Goal: Use online tool/utility: Utilize a website feature to perform a specific function

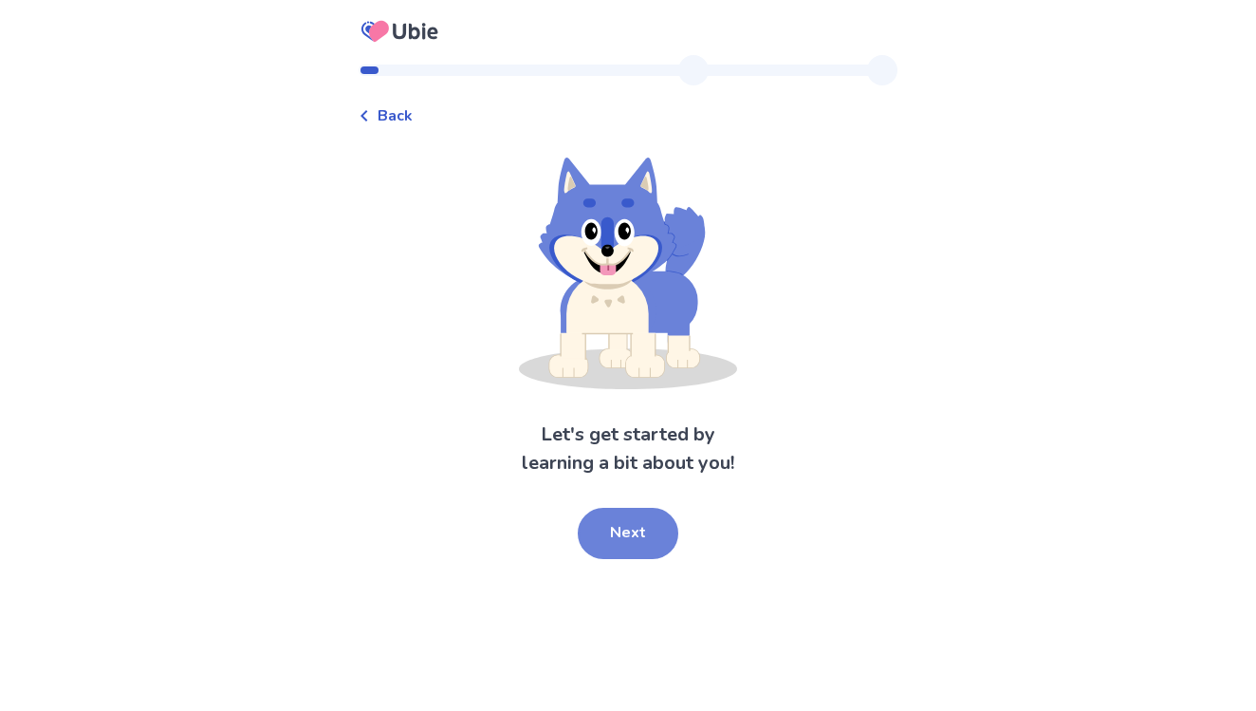
click at [626, 533] on button "Next" at bounding box center [628, 533] width 101 height 51
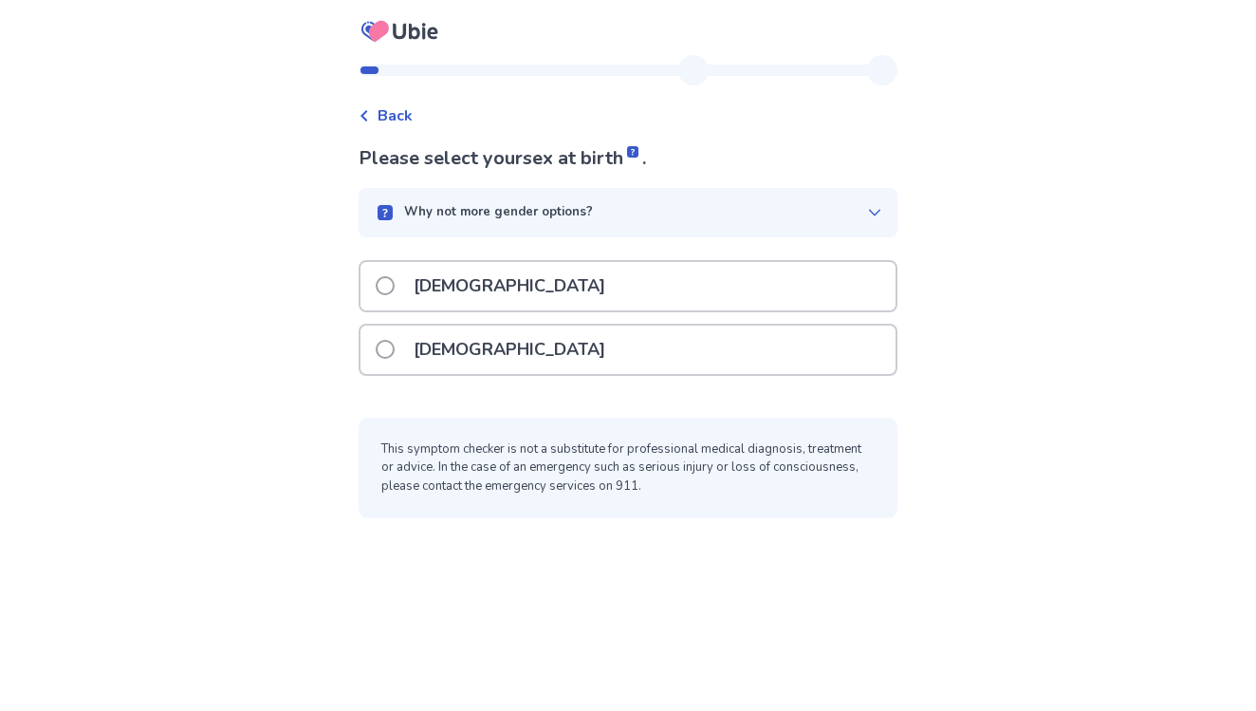
click at [552, 356] on div "[DEMOGRAPHIC_DATA]" at bounding box center [628, 349] width 535 height 48
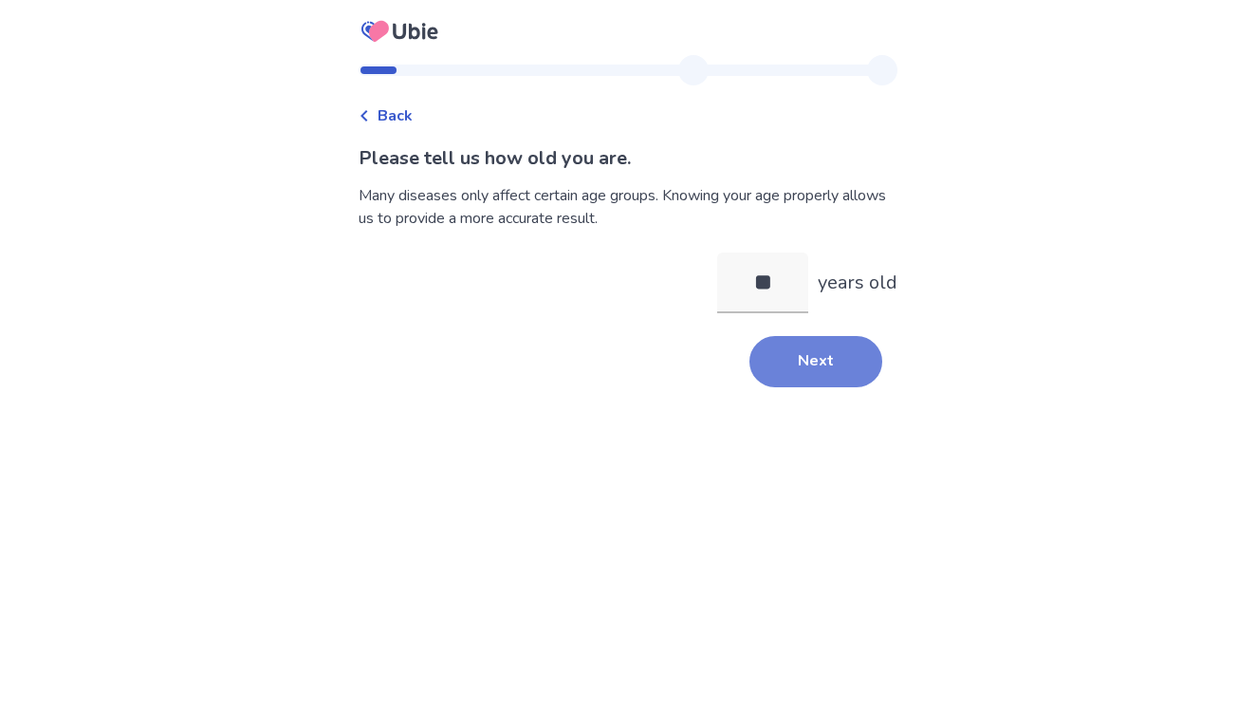
type input "**"
click at [802, 367] on button "Next" at bounding box center [815, 361] width 133 height 51
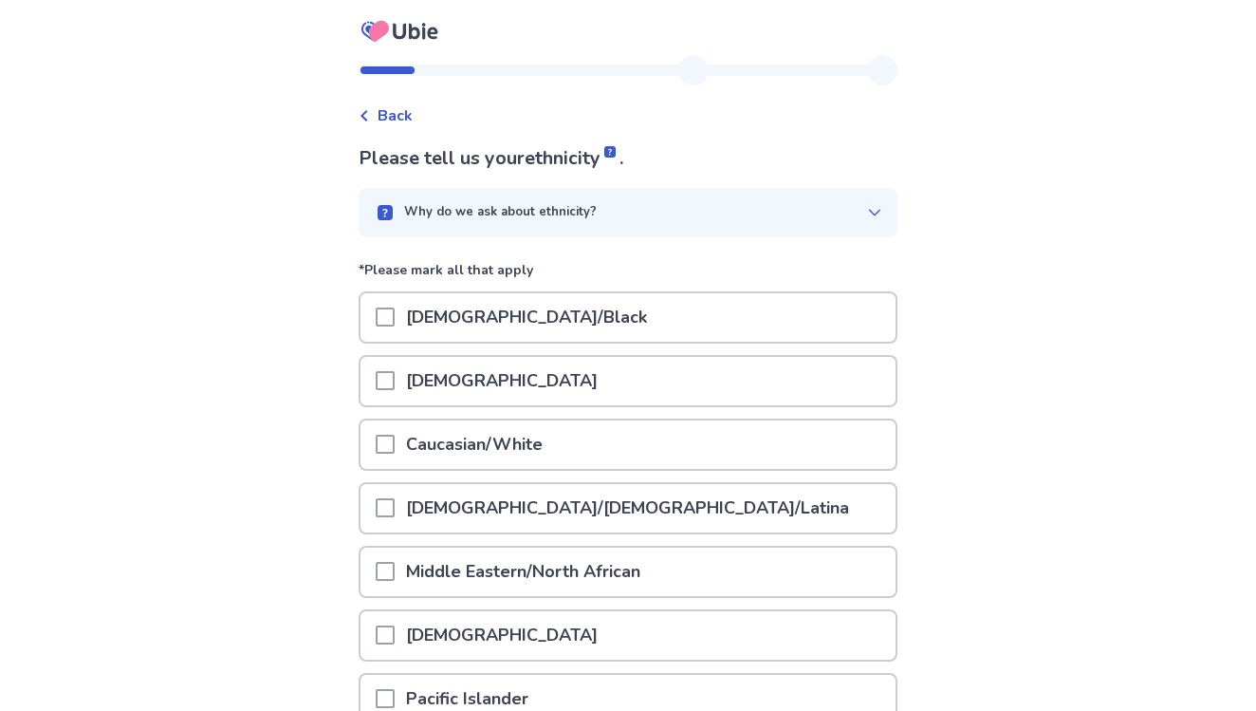
click at [593, 443] on div "Caucasian/White" at bounding box center [628, 444] width 535 height 48
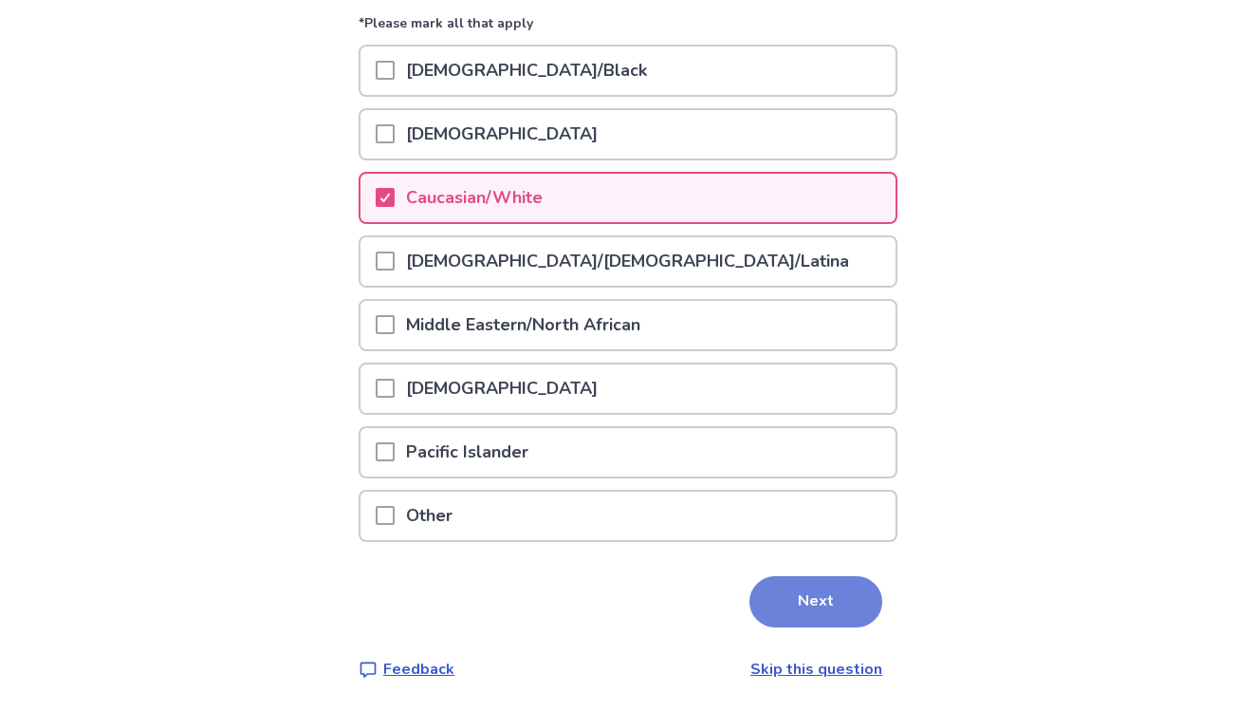
scroll to position [246, 0]
click at [821, 607] on button "Next" at bounding box center [815, 602] width 133 height 51
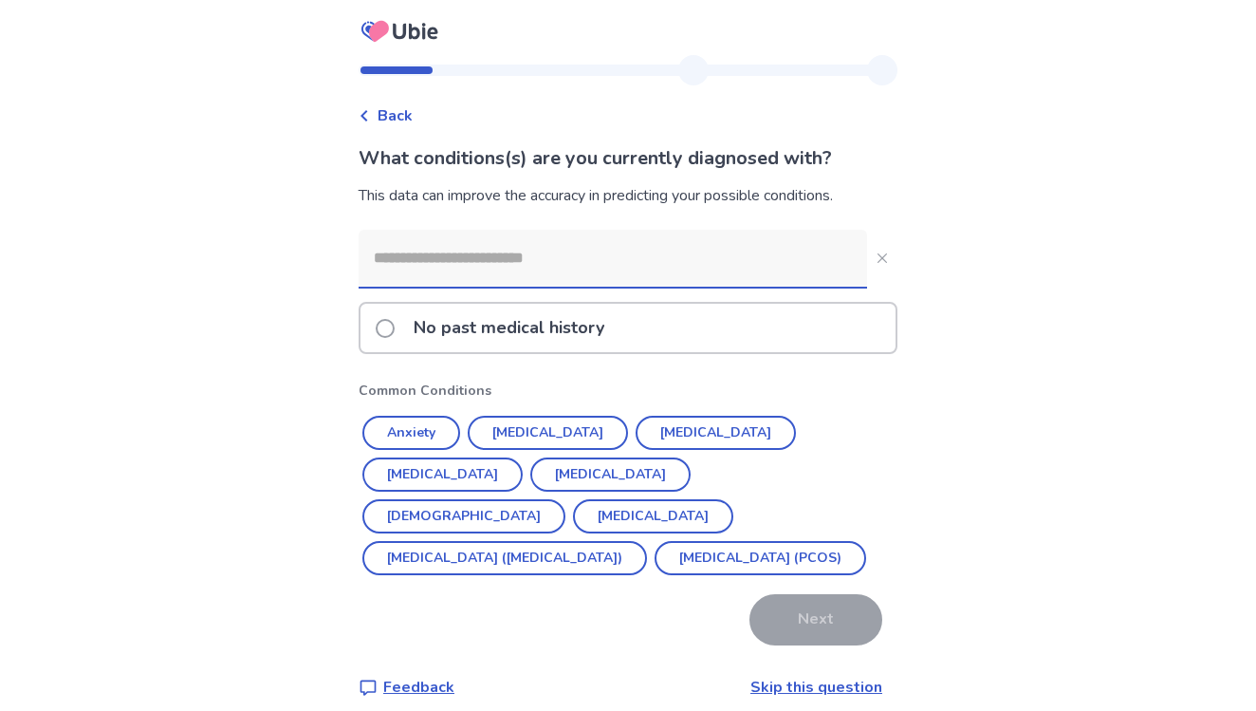
click at [589, 333] on p "No past medical history" at bounding box center [508, 328] width 213 height 48
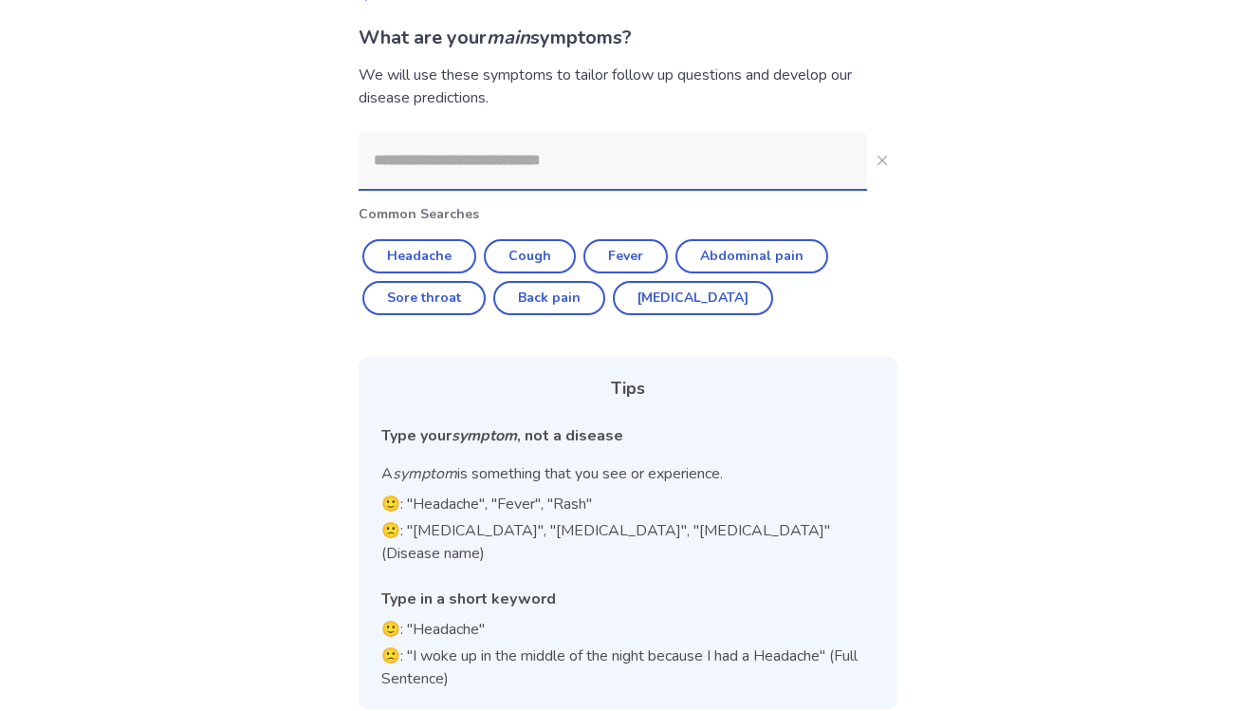
scroll to position [119, 0]
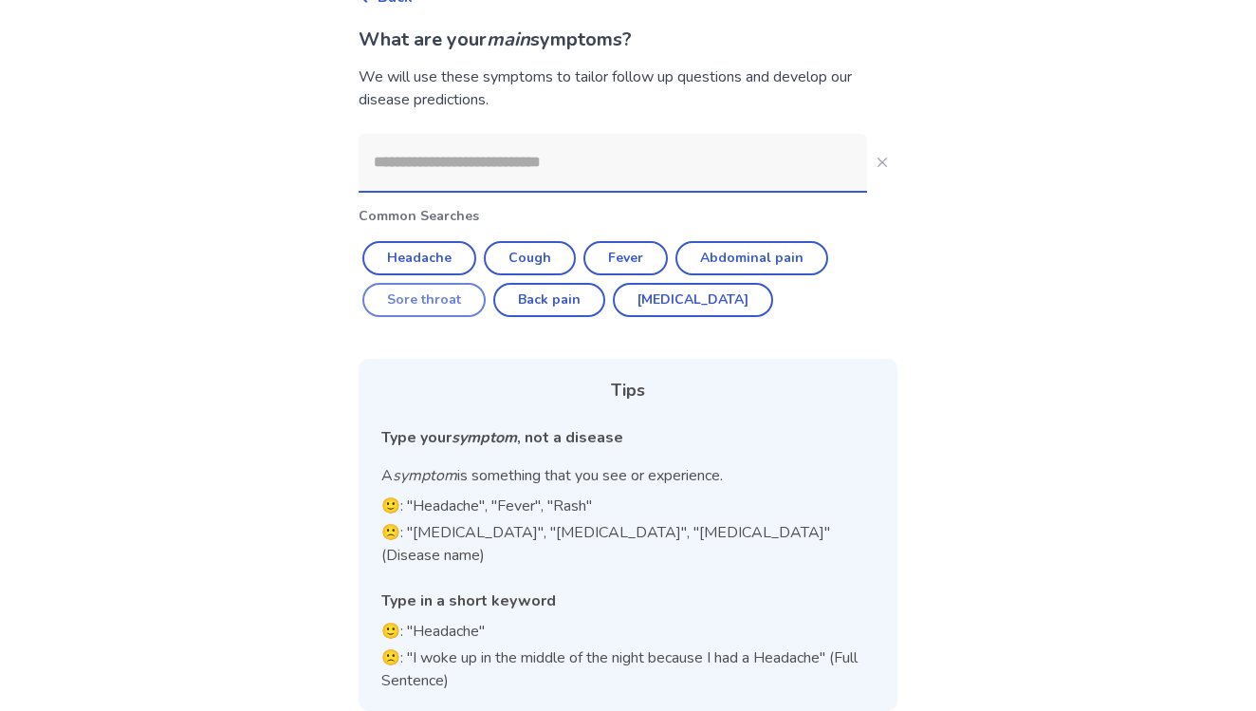
click at [441, 293] on button "Sore throat" at bounding box center [423, 300] width 123 height 34
type input "**********"
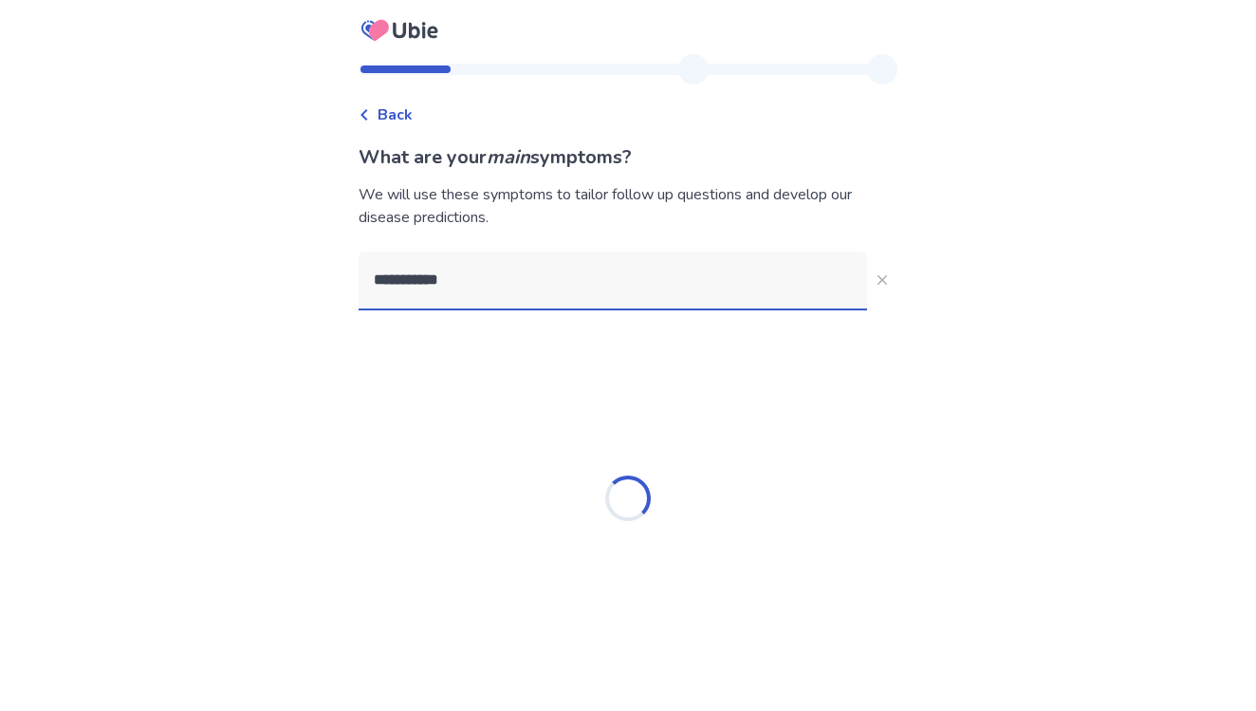
scroll to position [1, 0]
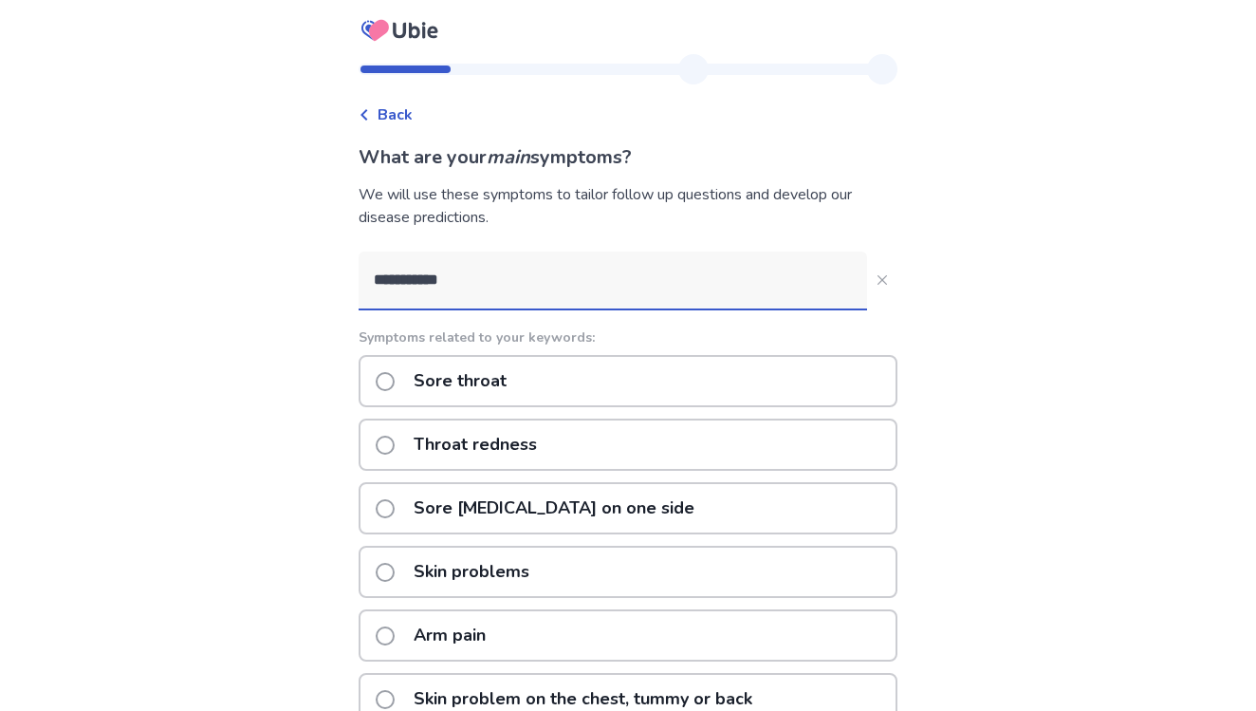
click at [512, 389] on p "Sore throat" at bounding box center [460, 381] width 116 height 48
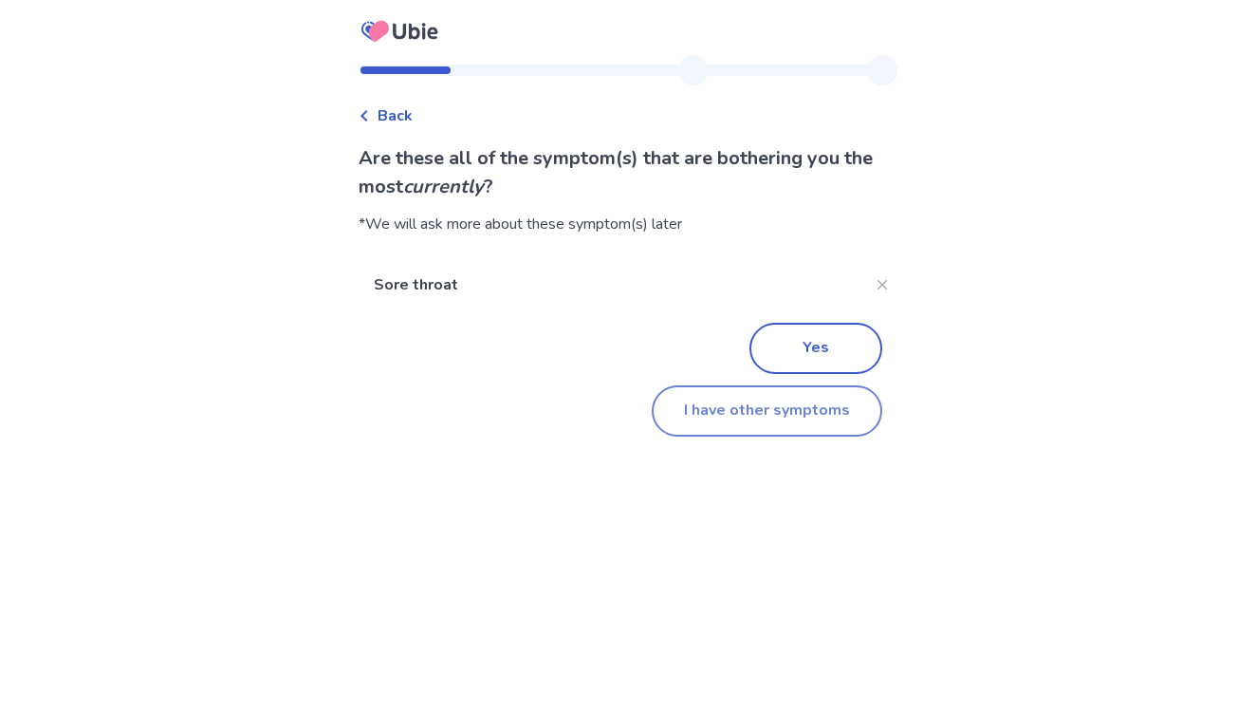
click at [796, 402] on button "I have other symptoms" at bounding box center [767, 410] width 231 height 51
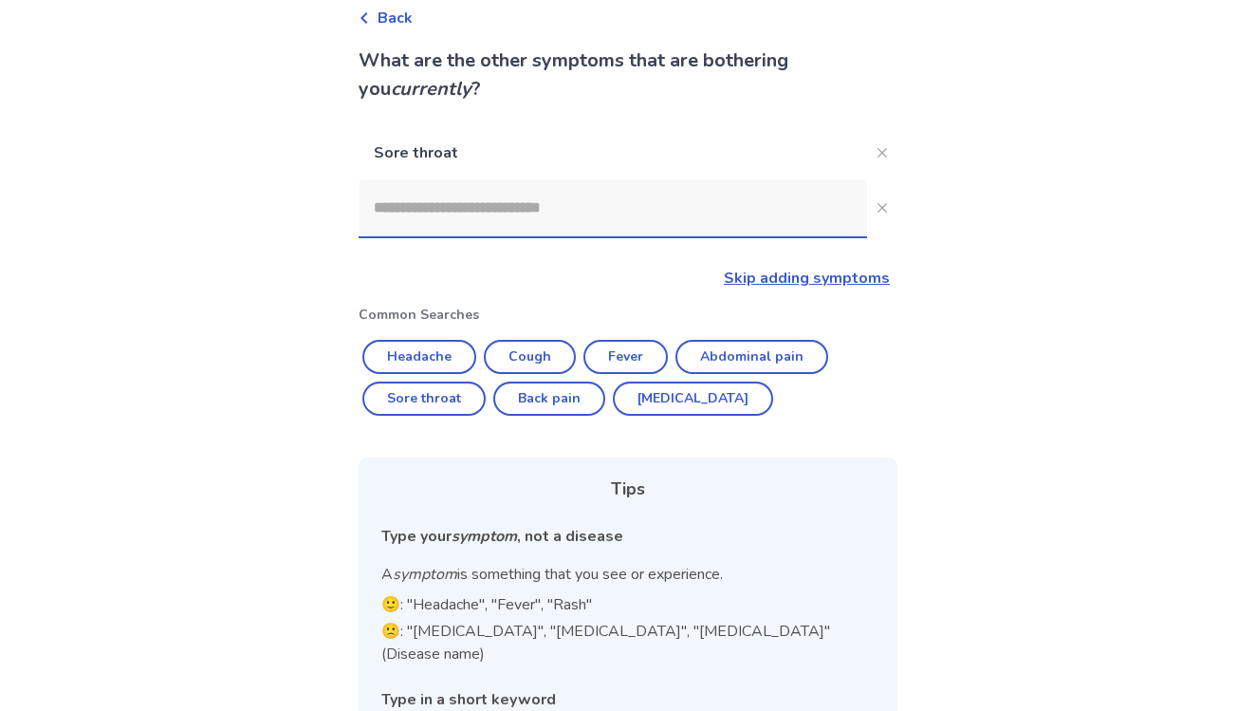
scroll to position [97, 0]
click at [576, 221] on input at bounding box center [613, 208] width 509 height 57
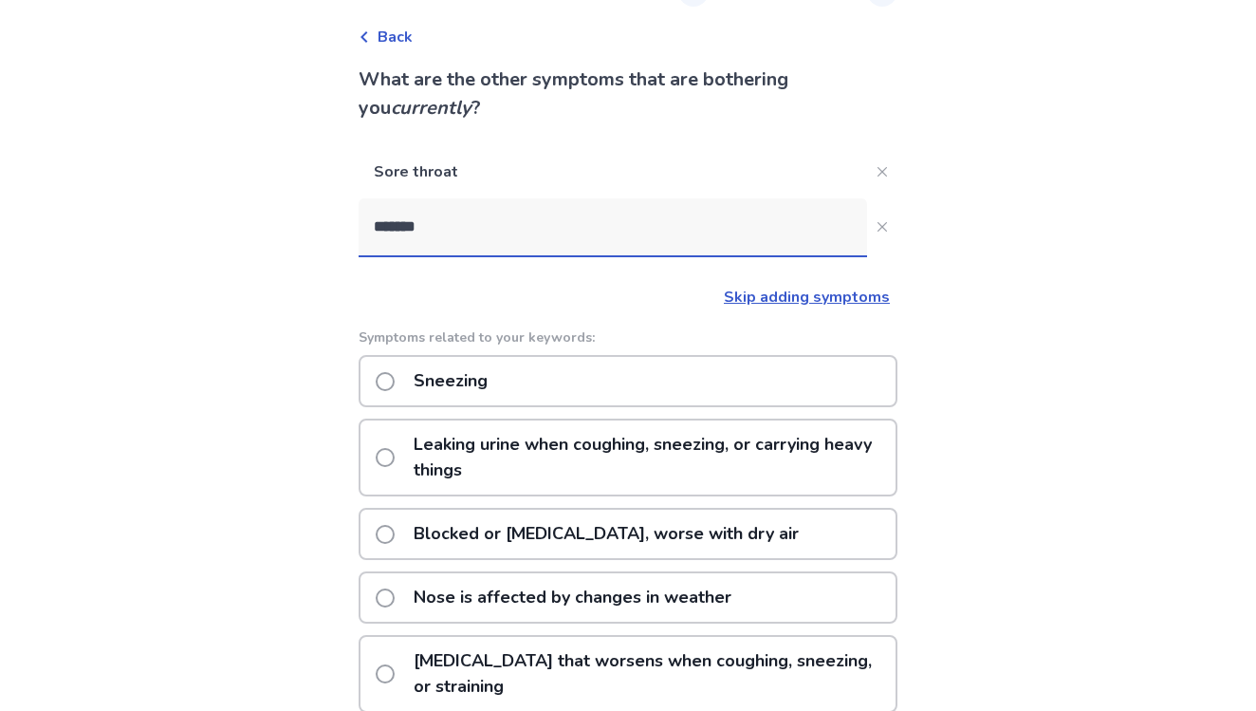
type input "********"
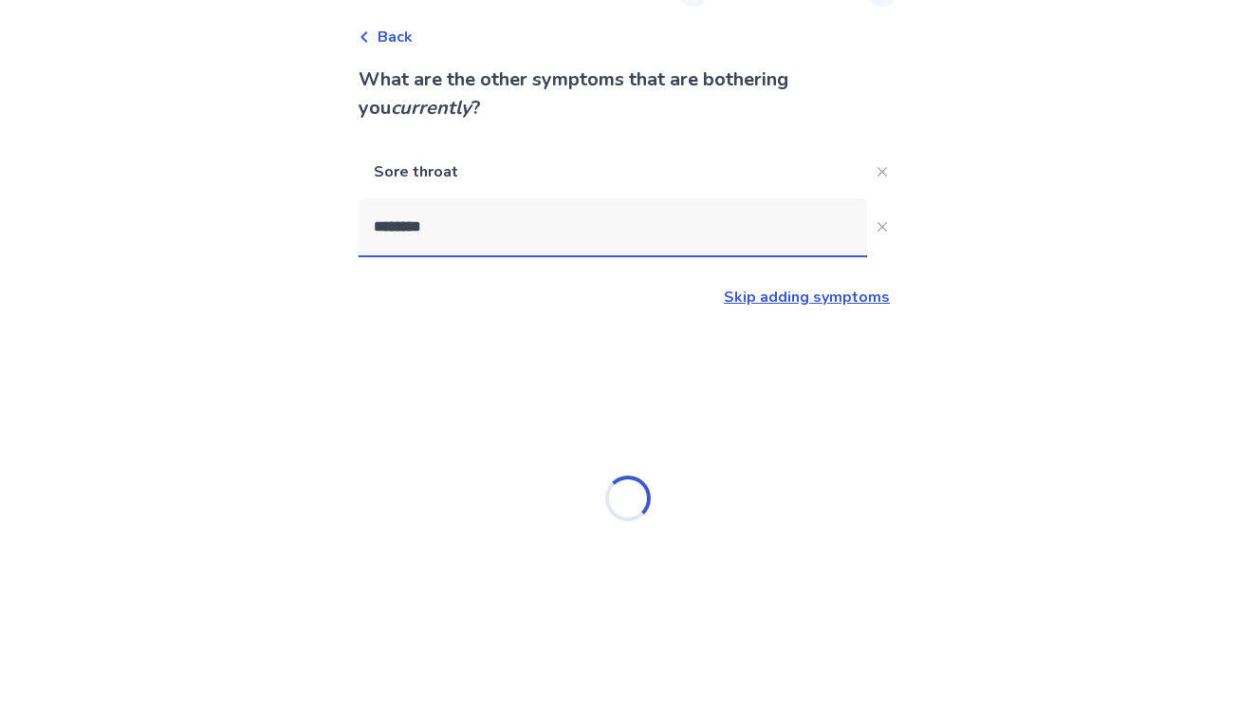
click at [393, 386] on div "Loading..." at bounding box center [628, 497] width 539 height 379
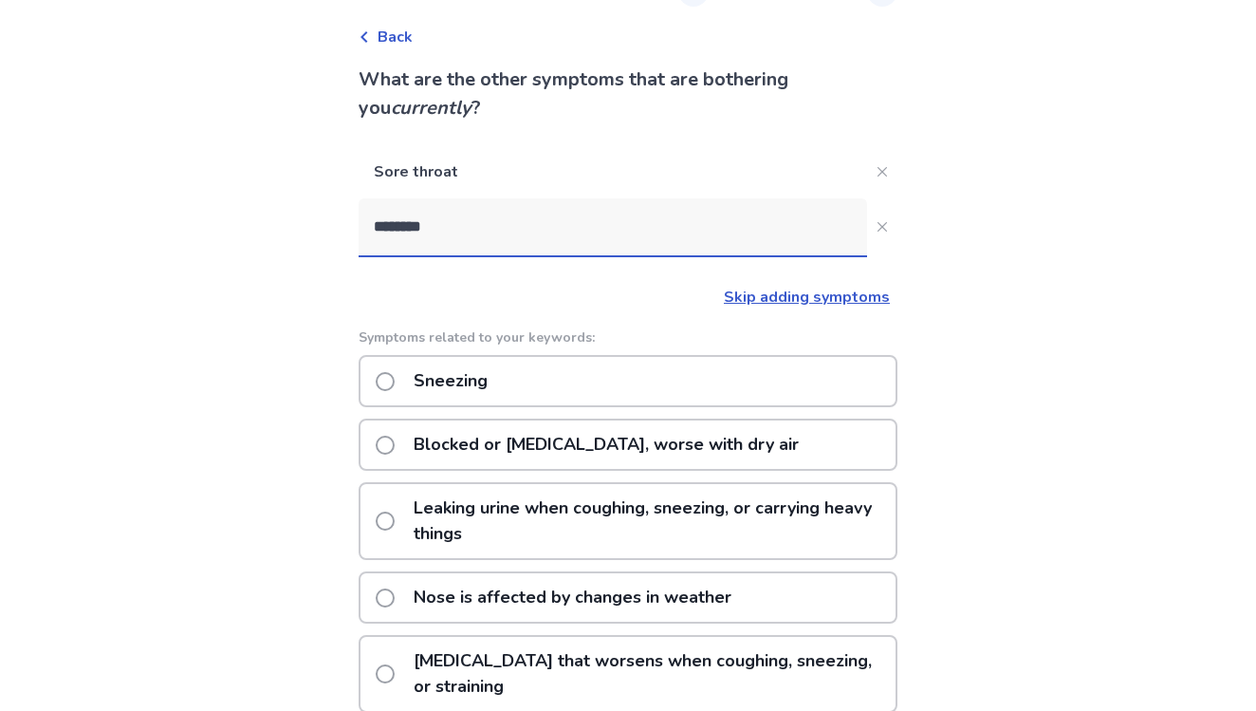
click at [393, 386] on span at bounding box center [385, 381] width 19 height 19
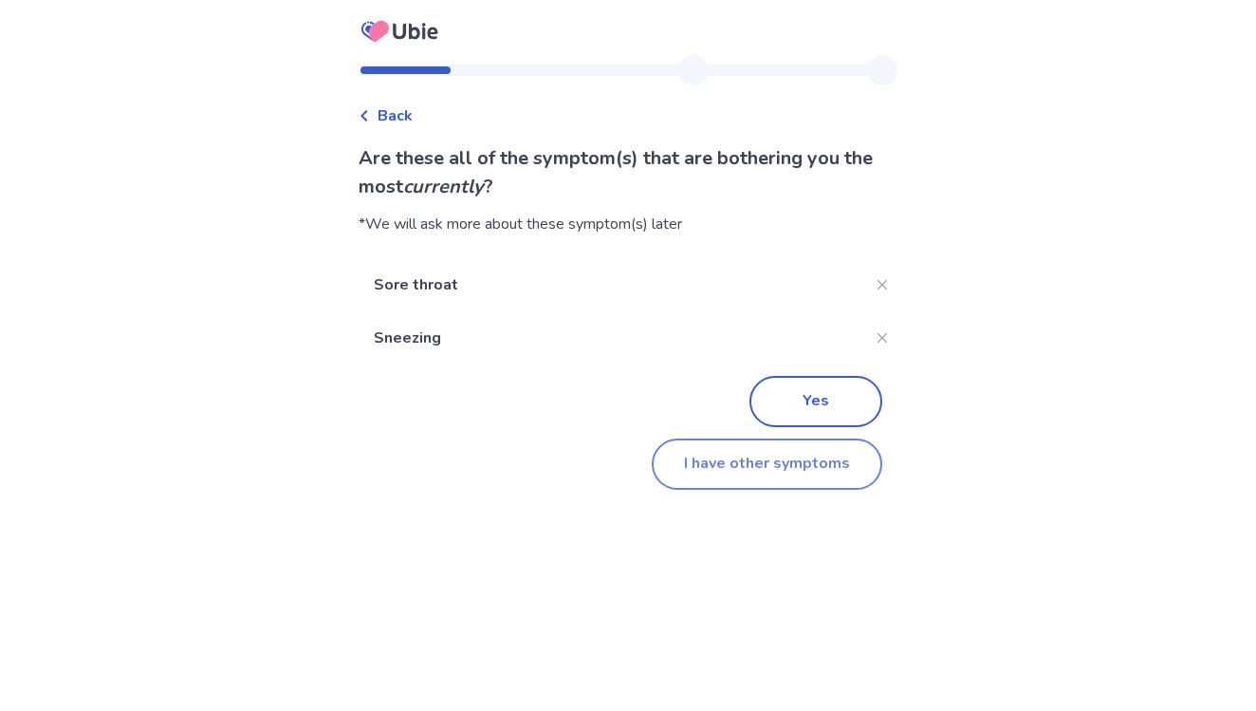
click at [813, 467] on button "I have other symptoms" at bounding box center [767, 463] width 231 height 51
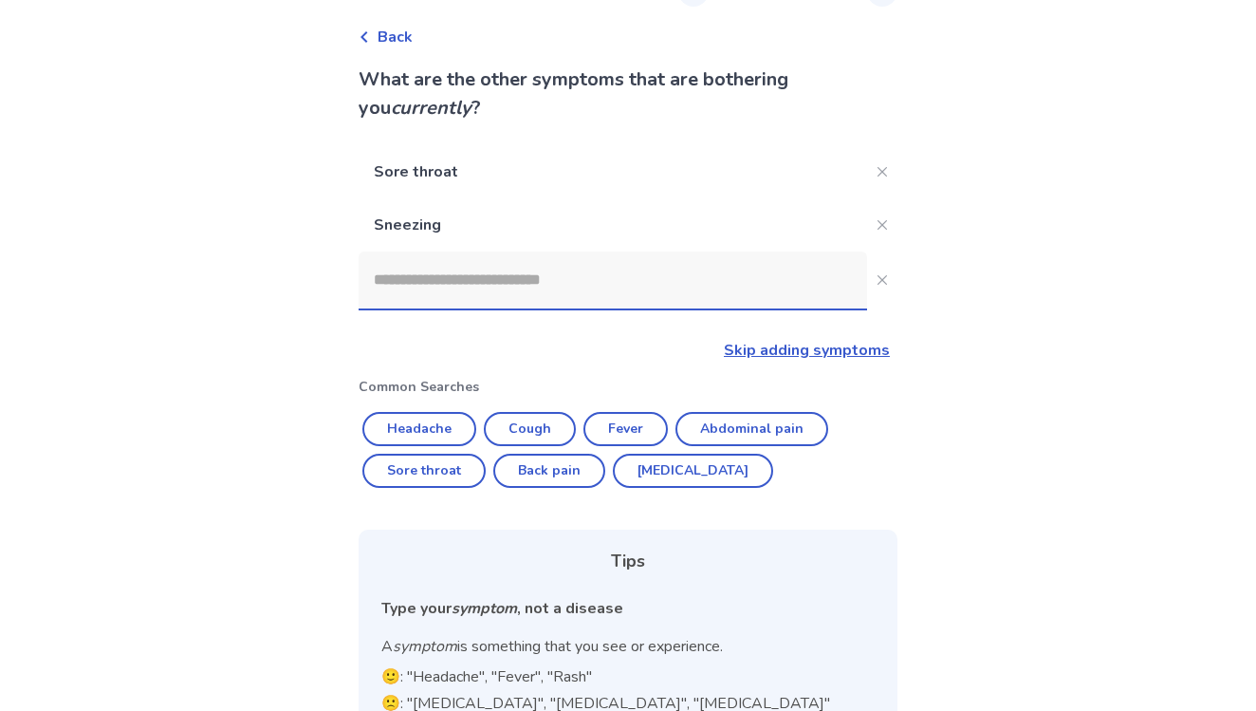
click at [602, 287] on input at bounding box center [613, 279] width 509 height 57
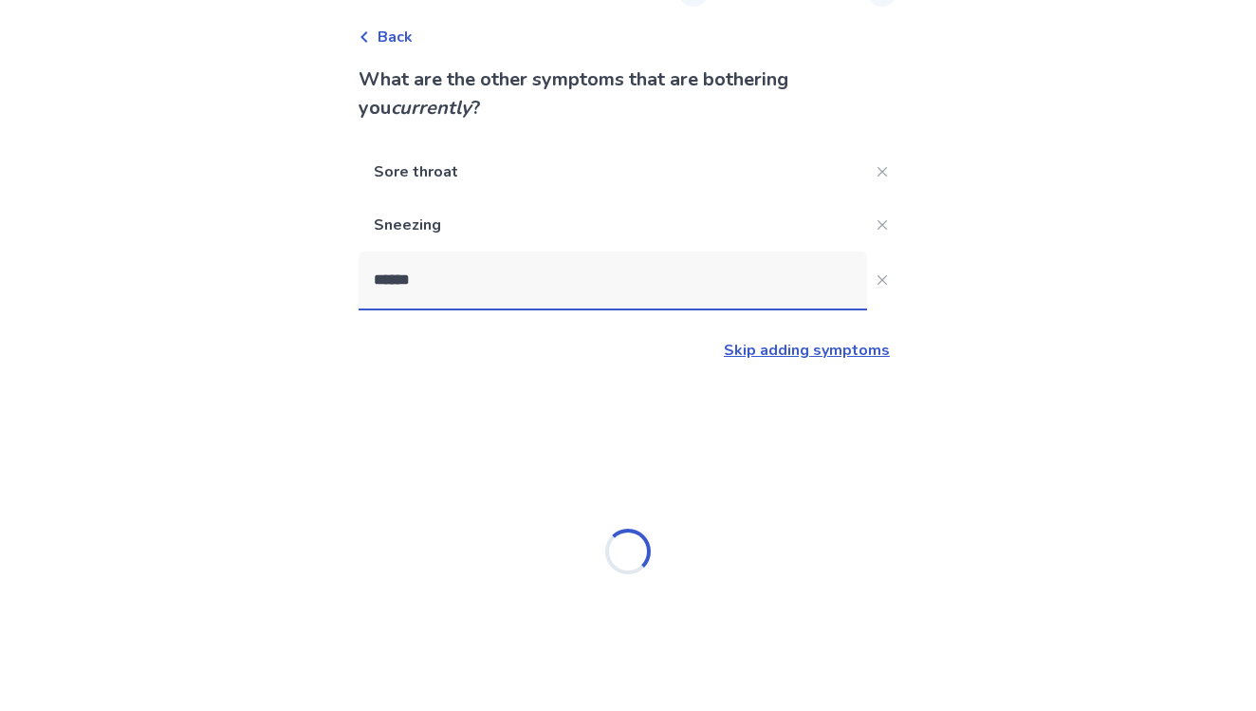
type input "*******"
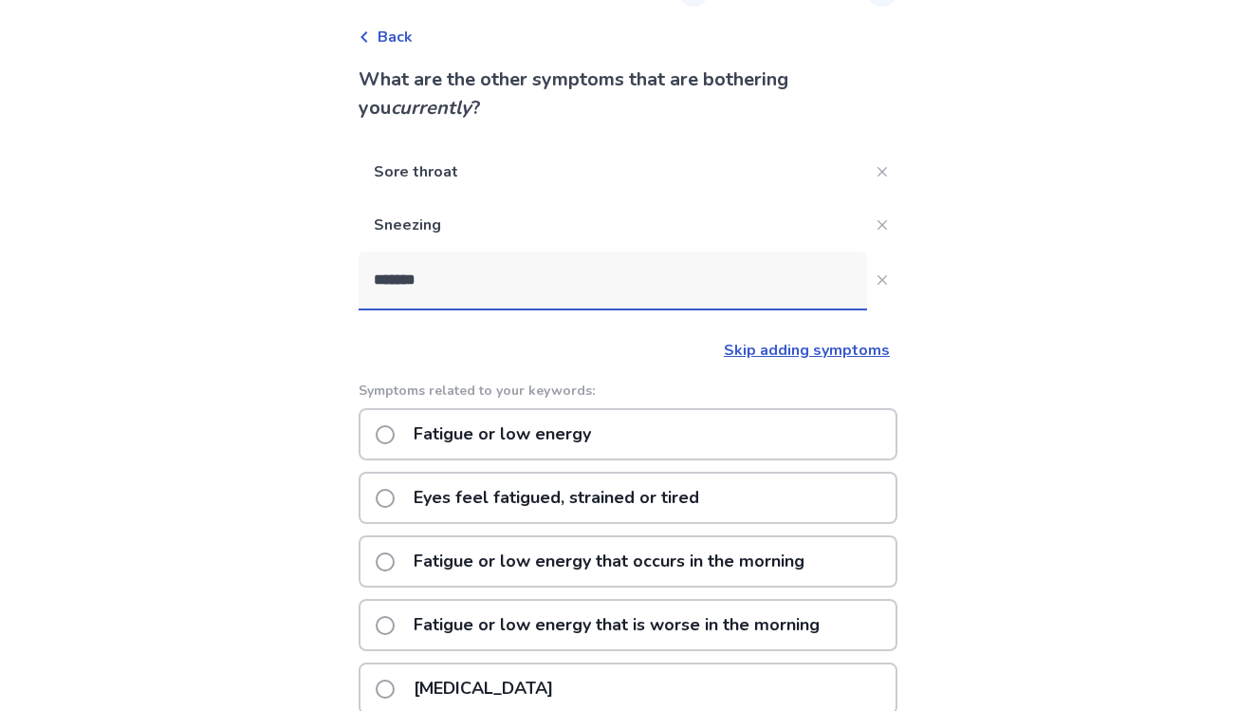
click at [548, 444] on p "Fatigue or low energy" at bounding box center [502, 434] width 200 height 48
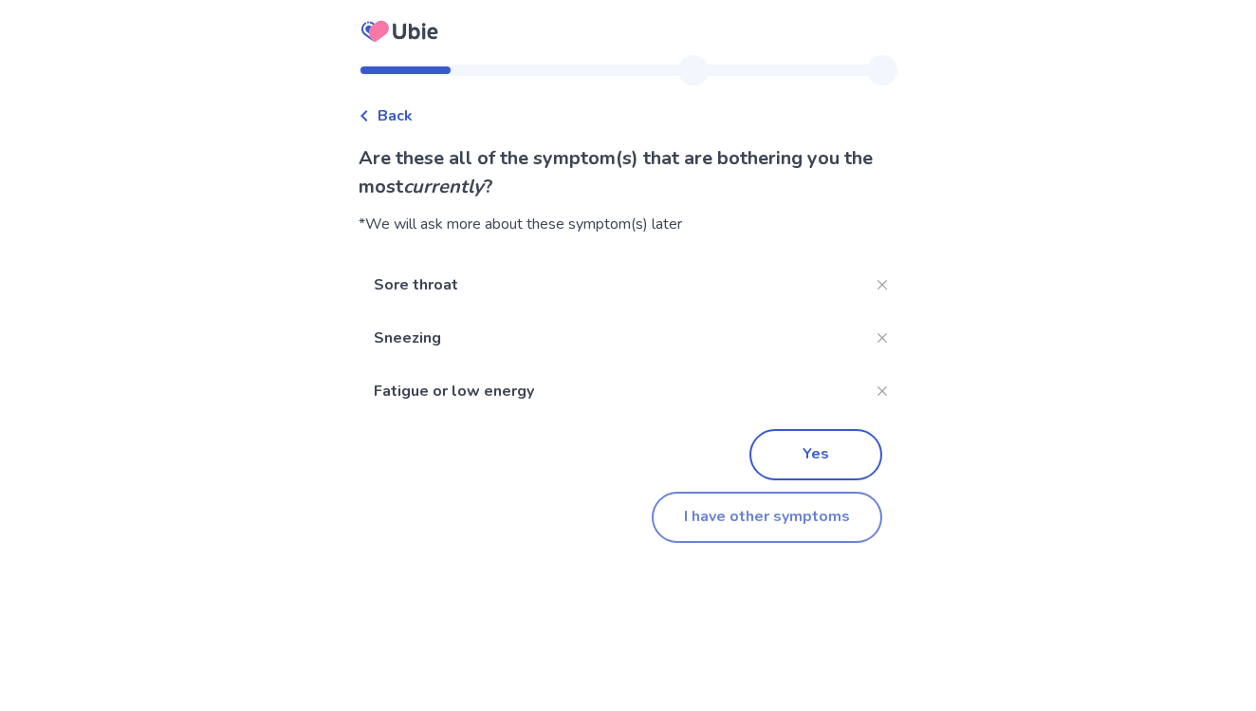
click at [763, 514] on button "I have other symptoms" at bounding box center [767, 516] width 231 height 51
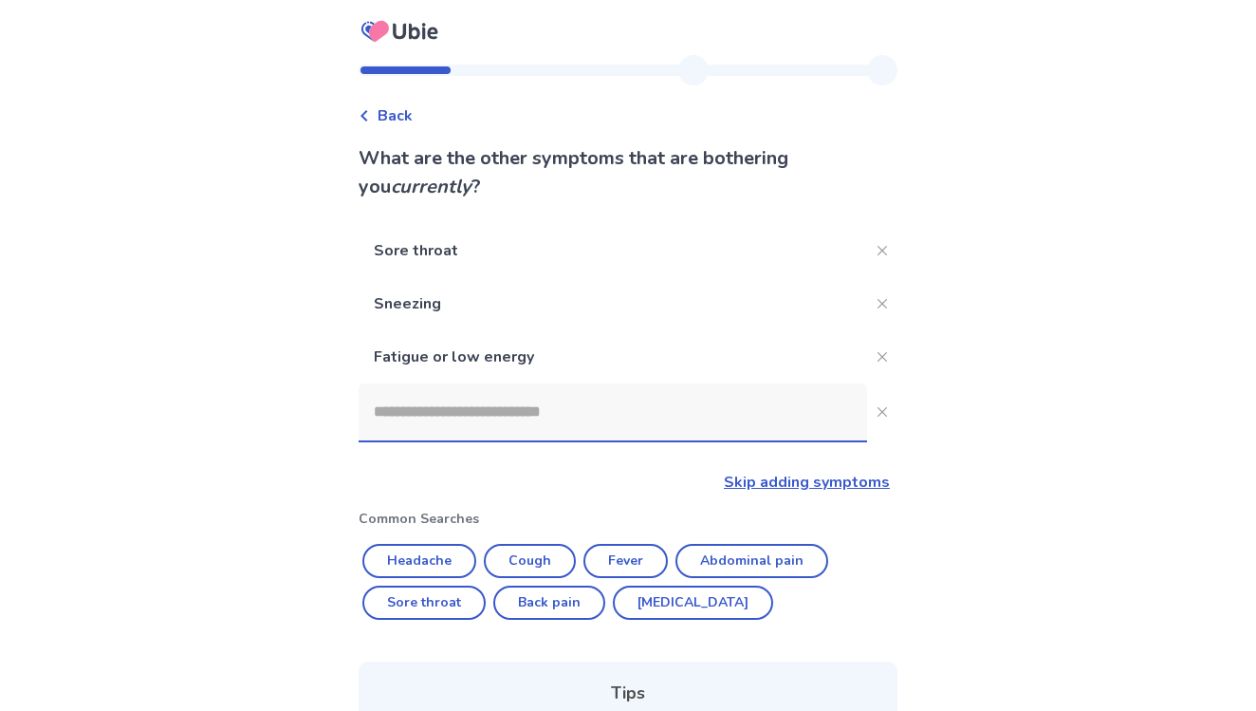
scroll to position [79, 0]
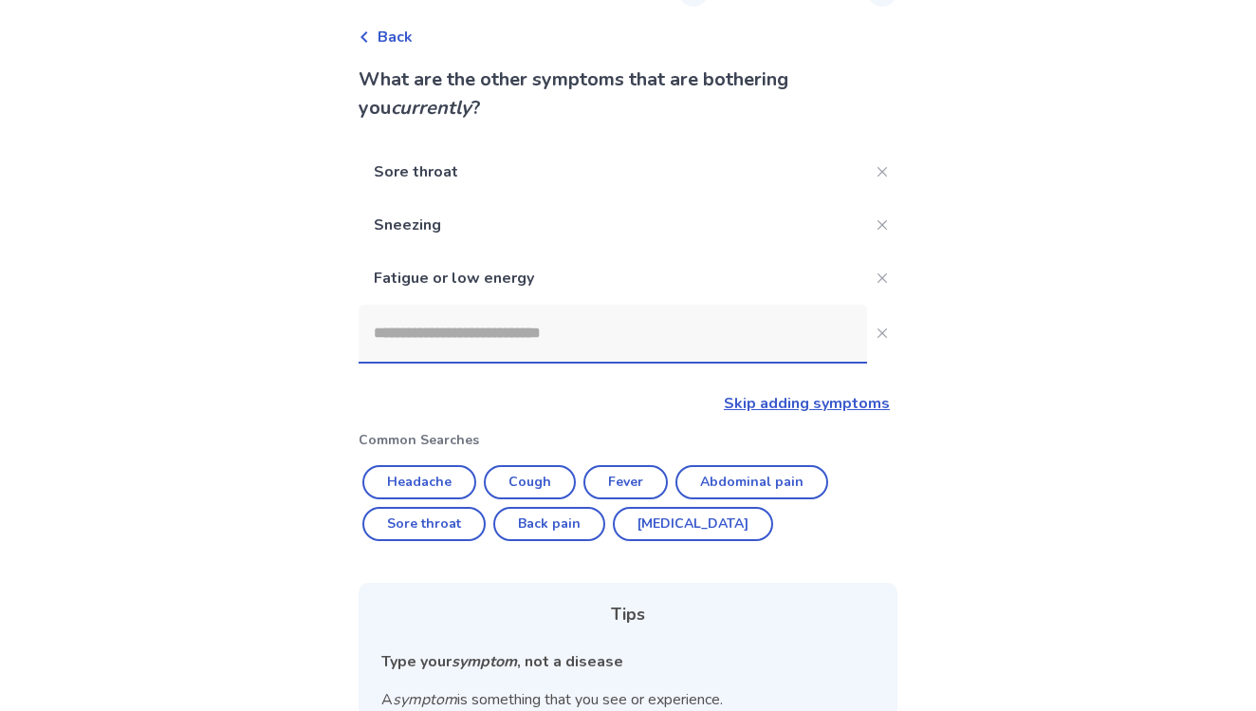
click at [606, 344] on input at bounding box center [613, 333] width 509 height 57
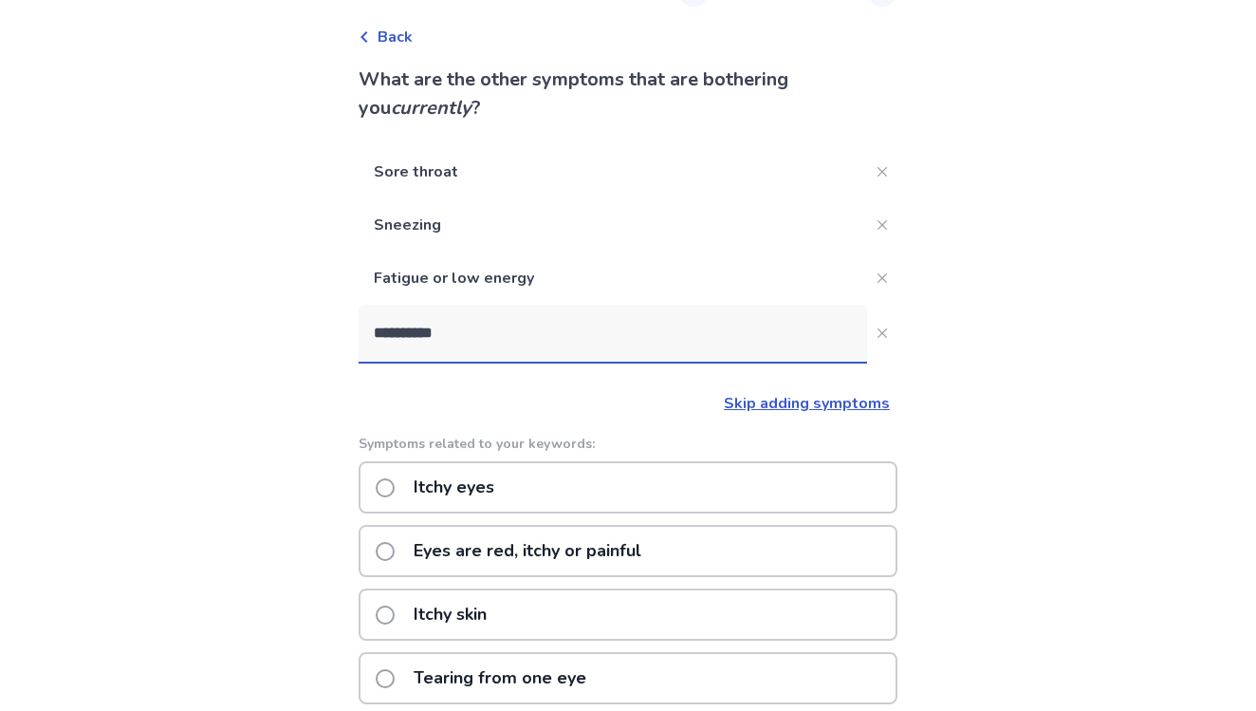
type input "**********"
click at [530, 486] on div "Itchy eyes" at bounding box center [628, 487] width 539 height 52
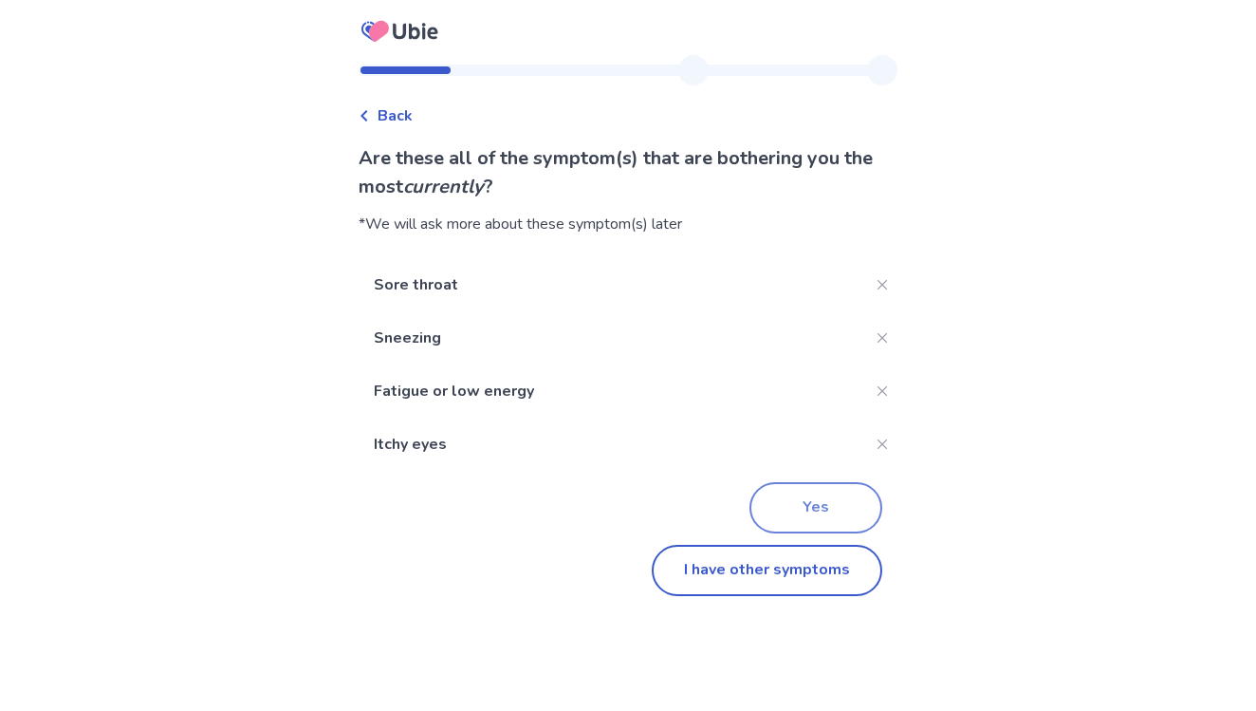
click at [810, 516] on button "Yes" at bounding box center [815, 507] width 133 height 51
